Goal: Task Accomplishment & Management: Manage account settings

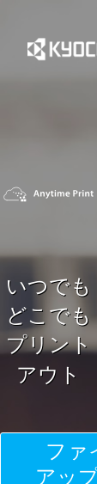
scroll to position [45, 0]
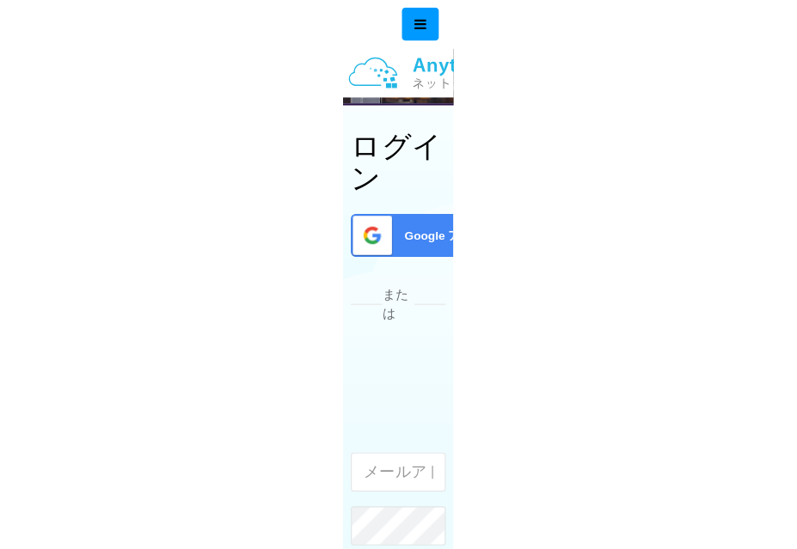
scroll to position [46, 0]
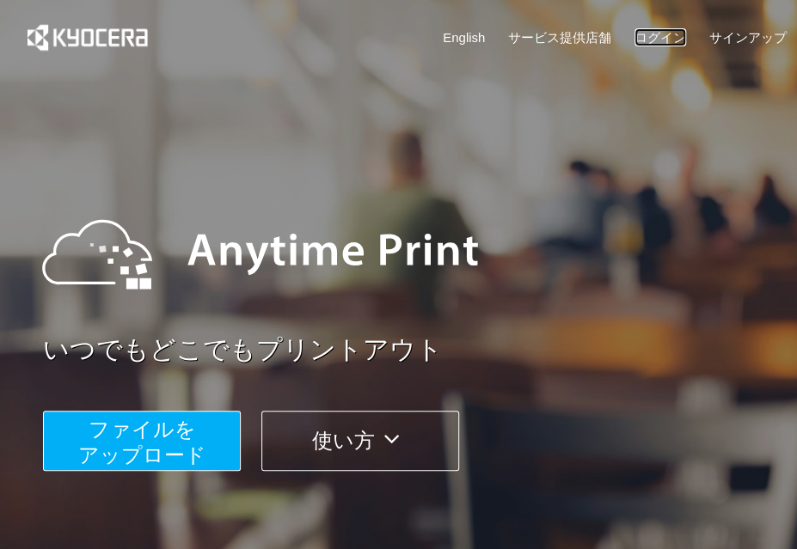
click at [96, 34] on link "ログイン" at bounding box center [660, 37] width 52 height 18
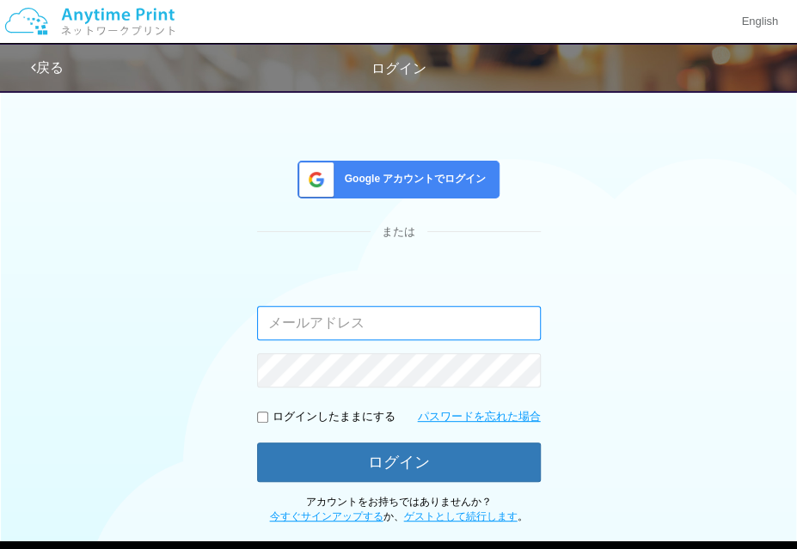
click at [96, 321] on input "email" at bounding box center [399, 323] width 284 height 34
type input "[EMAIL_ADDRESS][DOMAIN_NAME]"
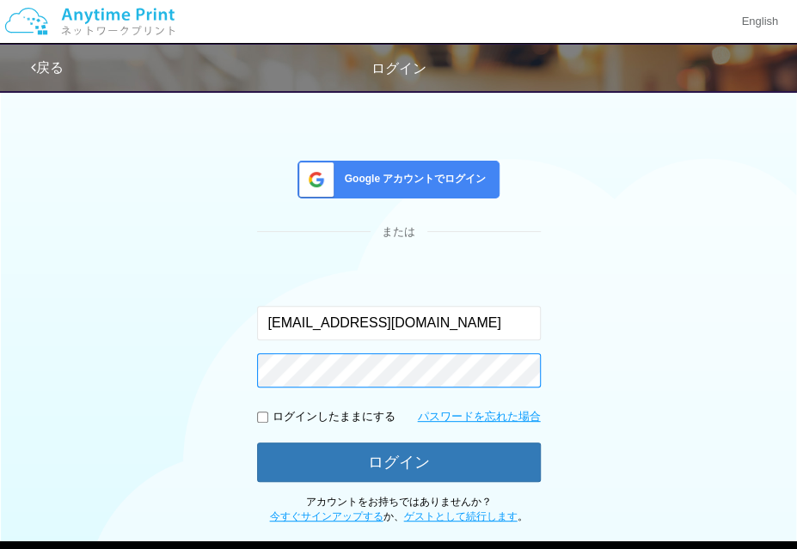
click at [96, 443] on button "ログイン" at bounding box center [399, 463] width 284 height 40
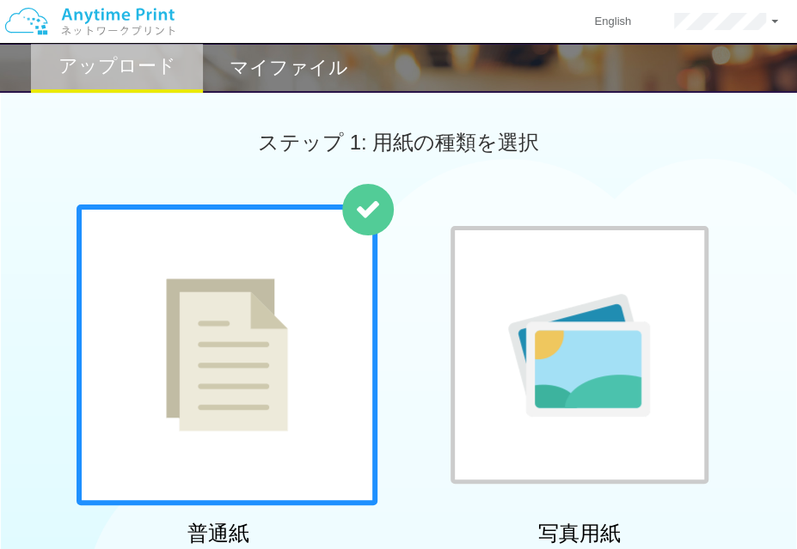
click at [96, 8] on div "English アカウント設定 ログアウト" at bounding box center [398, 22] width 797 height 44
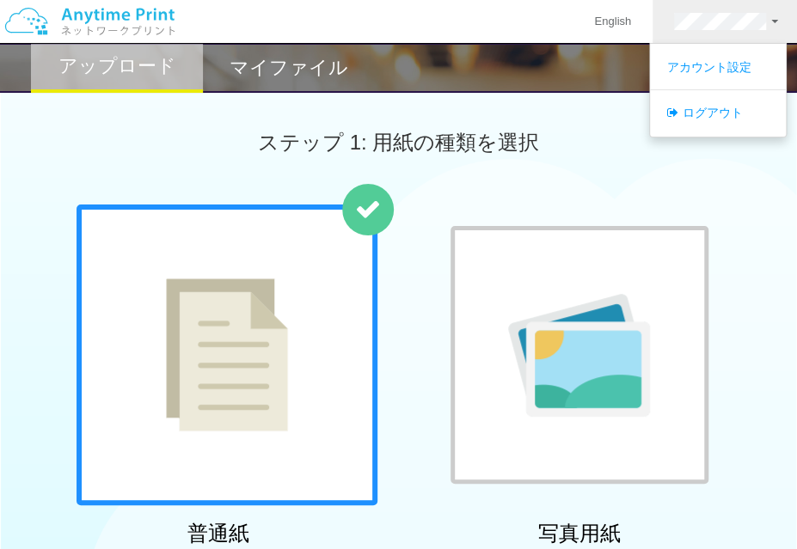
click at [96, 65] on h2 "マイファイル" at bounding box center [289, 68] width 119 height 21
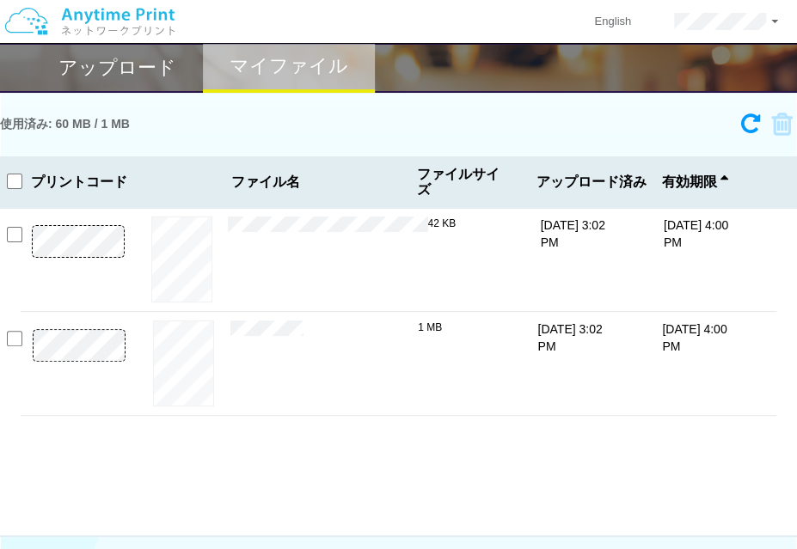
drag, startPoint x: 668, startPoint y: 223, endPoint x: 710, endPoint y: 247, distance: 48.1
click at [96, 247] on p "[DATE] 4:00 PM" at bounding box center [696, 234] width 65 height 34
click at [96, 236] on p "[DATE] 4:00 PM" at bounding box center [696, 234] width 65 height 34
